Goal: Check status: Check status

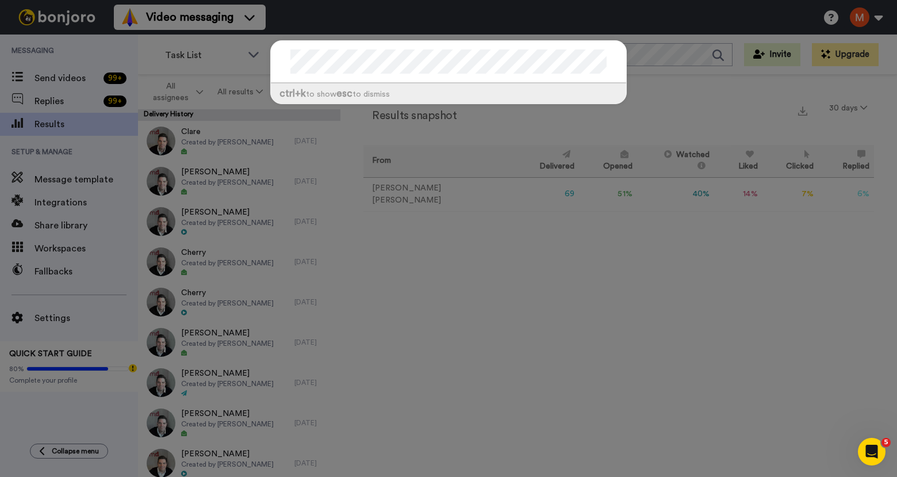
click at [276, 68] on div at bounding box center [449, 62] width 356 height 43
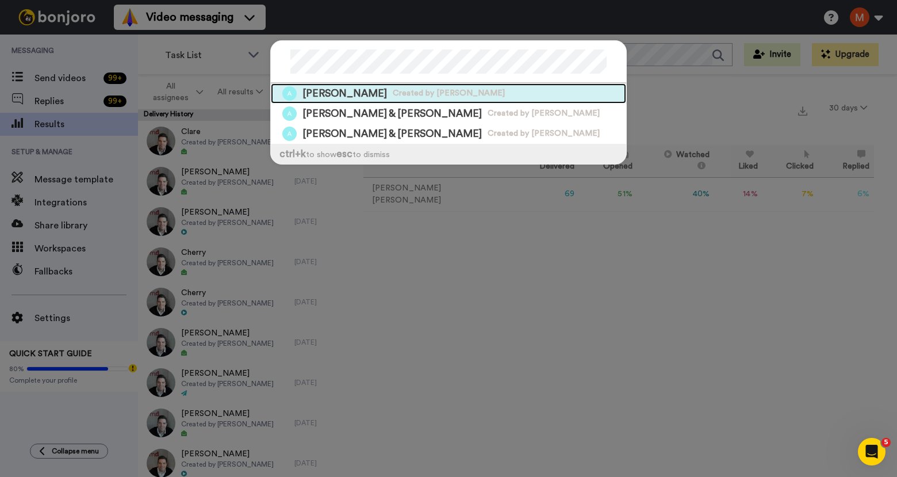
click at [320, 92] on span "[PERSON_NAME]" at bounding box center [345, 93] width 85 height 14
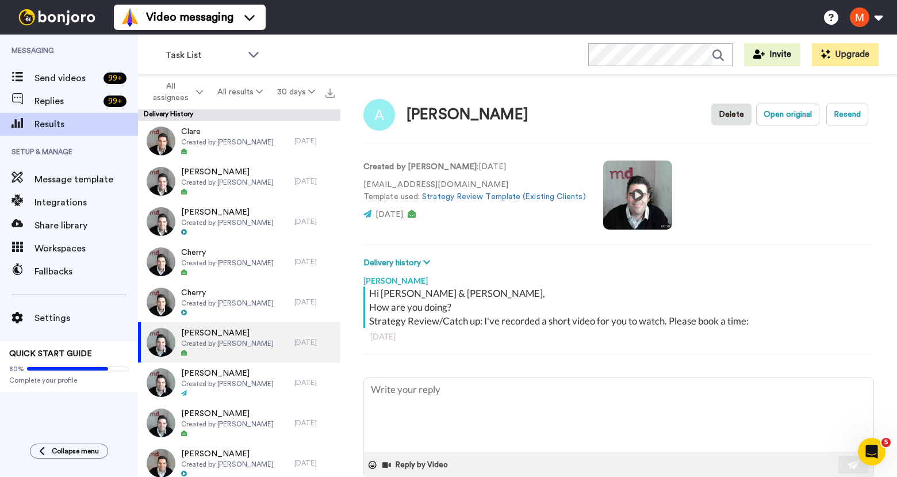
type textarea "x"
click at [724, 52] on icon at bounding box center [719, 55] width 12 height 12
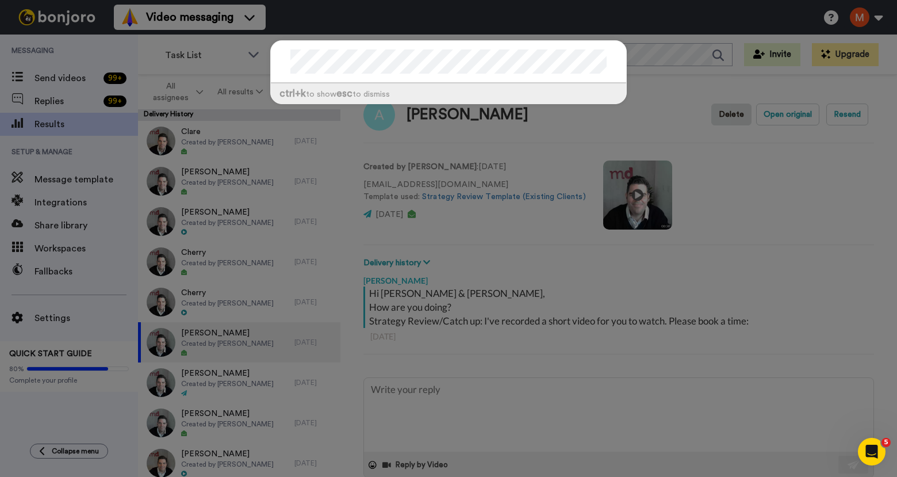
click at [184, 75] on div "ctrl +k to show esc to dismiss" at bounding box center [448, 238] width 897 height 477
click at [691, 127] on div "ctrl +k to show esc to dismiss" at bounding box center [448, 238] width 897 height 477
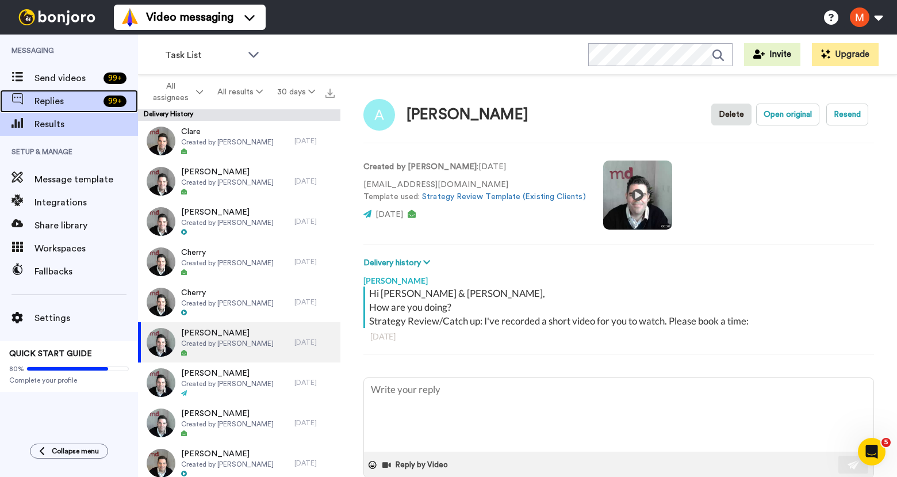
click at [47, 98] on span "Replies" at bounding box center [67, 101] width 64 height 14
click at [55, 125] on span "Results" at bounding box center [87, 124] width 104 height 14
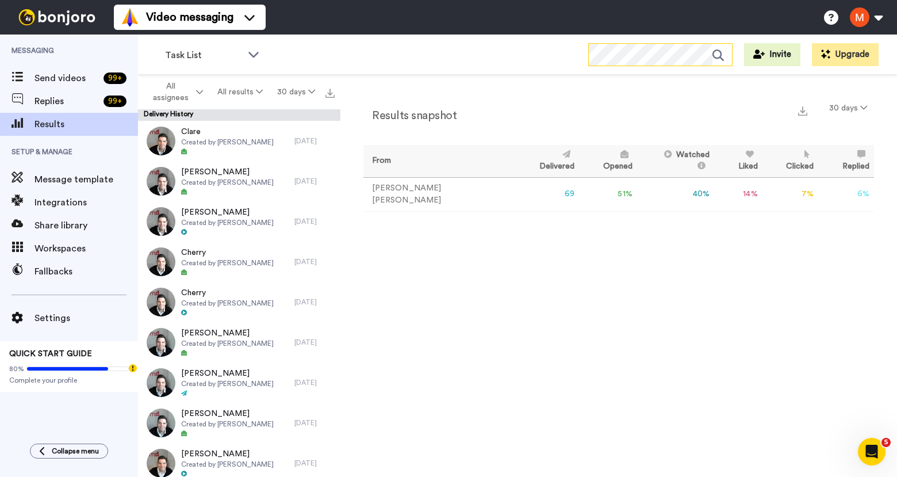
click at [720, 59] on icon at bounding box center [723, 55] width 20 height 23
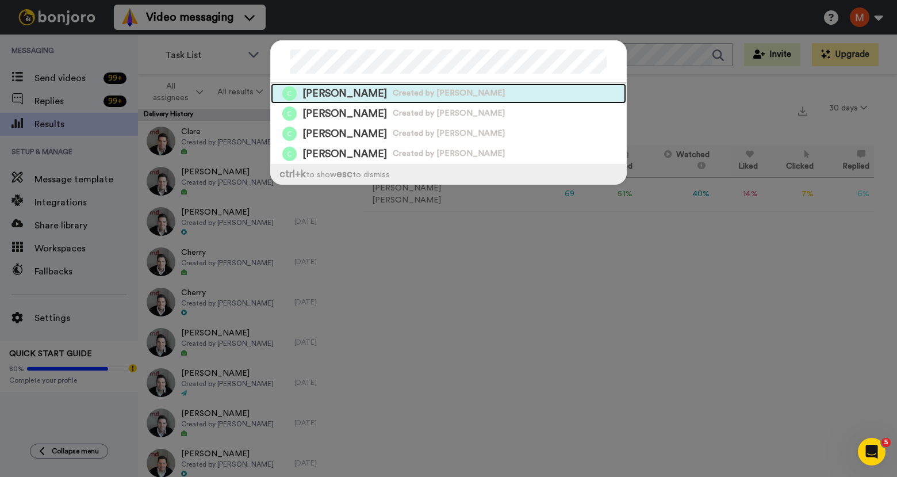
click at [393, 93] on span "Created by [PERSON_NAME]" at bounding box center [449, 93] width 112 height 12
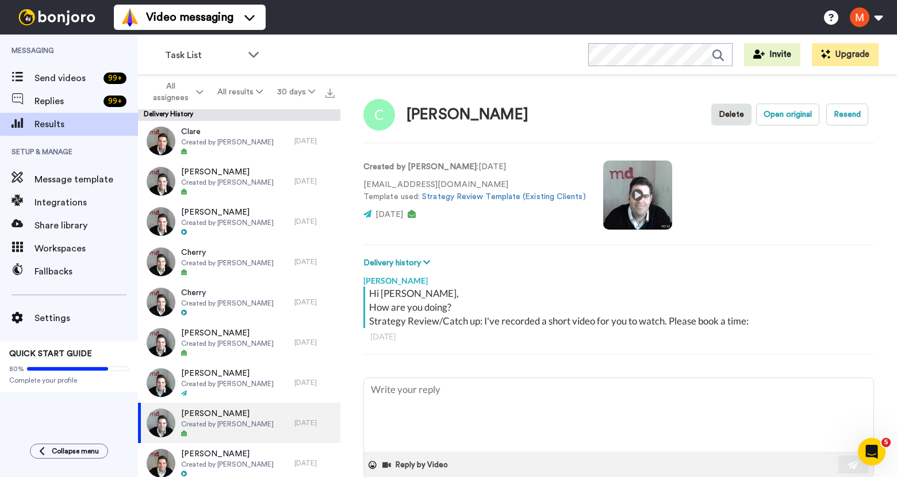
type textarea "x"
